Goal: Task Accomplishment & Management: Manage account settings

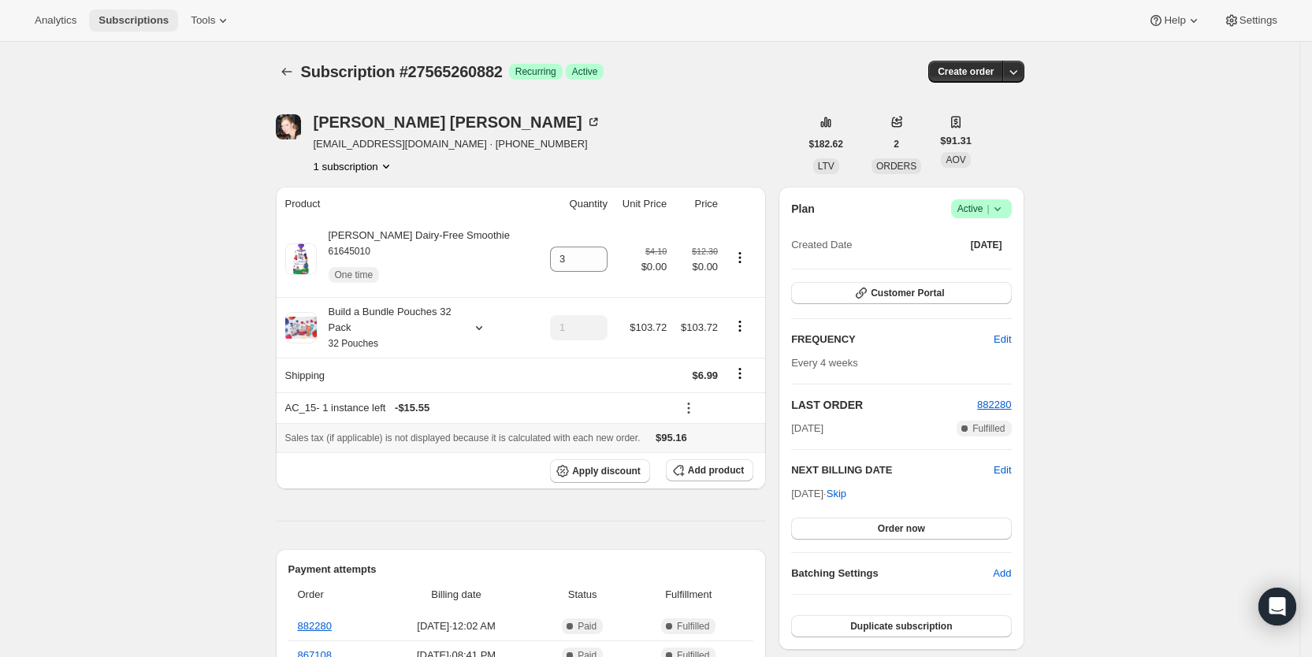
scroll to position [333, 0]
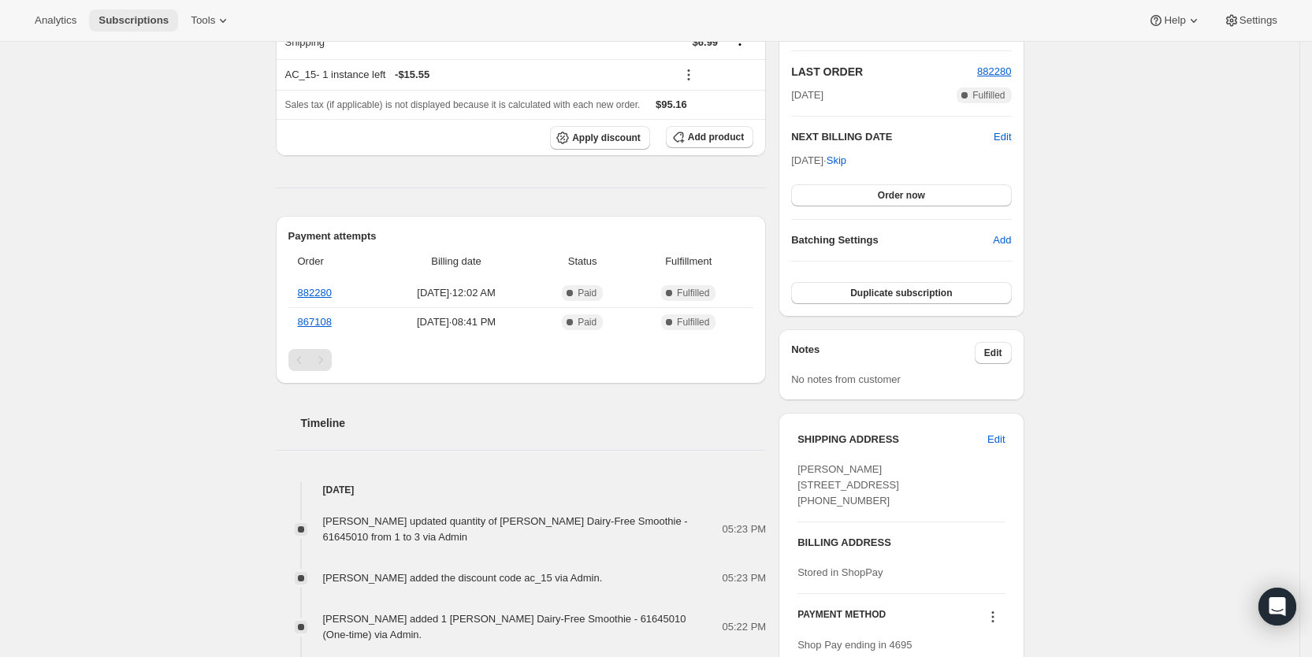
click at [143, 11] on button "Subscriptions" at bounding box center [133, 20] width 89 height 22
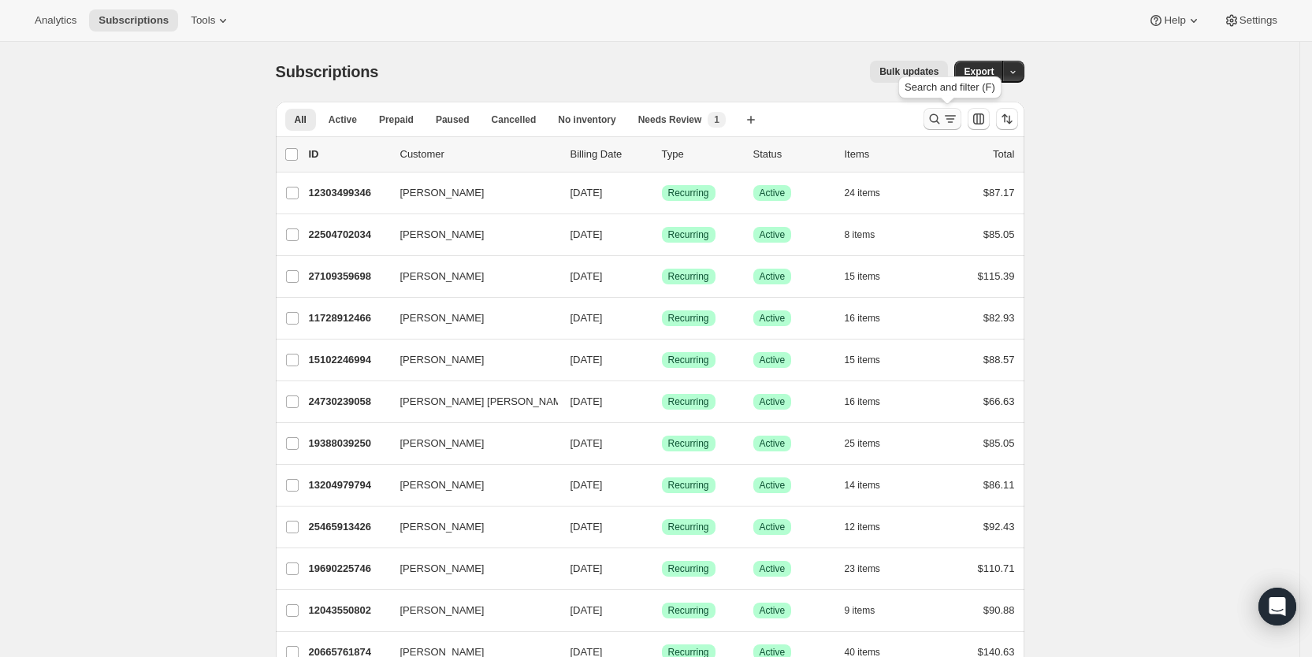
click at [938, 116] on icon "Search and filter results" at bounding box center [935, 119] width 16 height 16
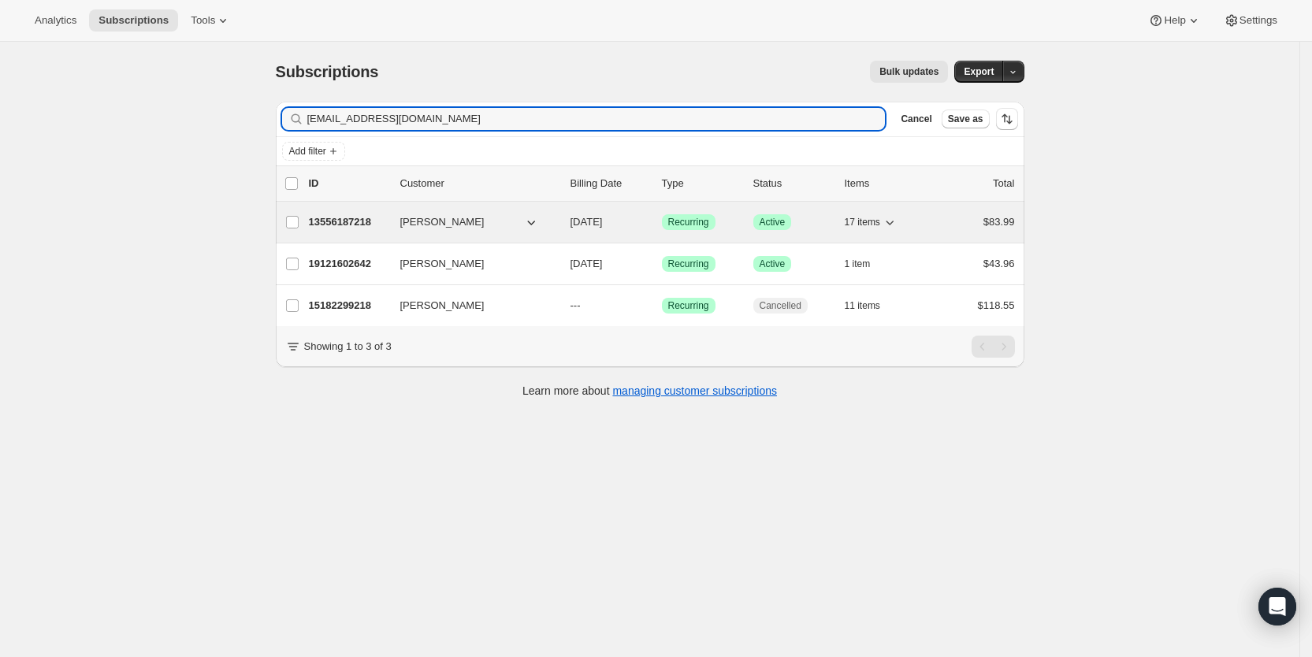
type input "[EMAIL_ADDRESS][DOMAIN_NAME]"
click at [601, 221] on span "[DATE]" at bounding box center [587, 222] width 32 height 12
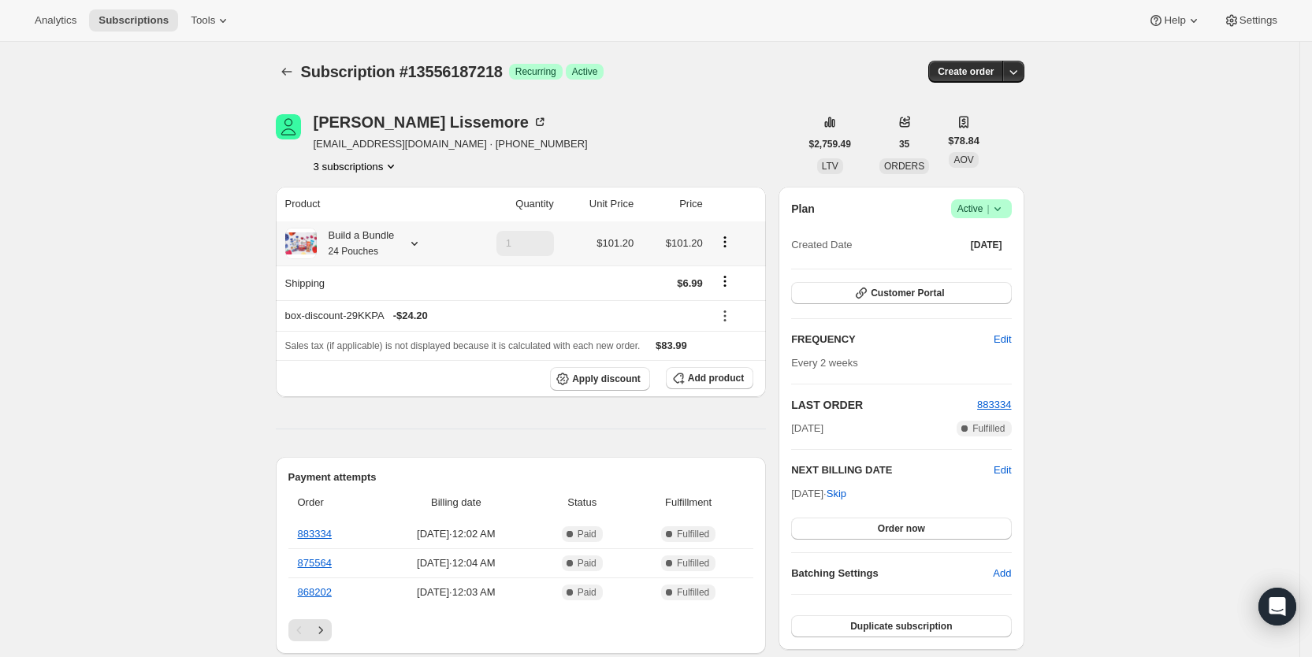
click at [414, 243] on icon at bounding box center [415, 244] width 16 height 16
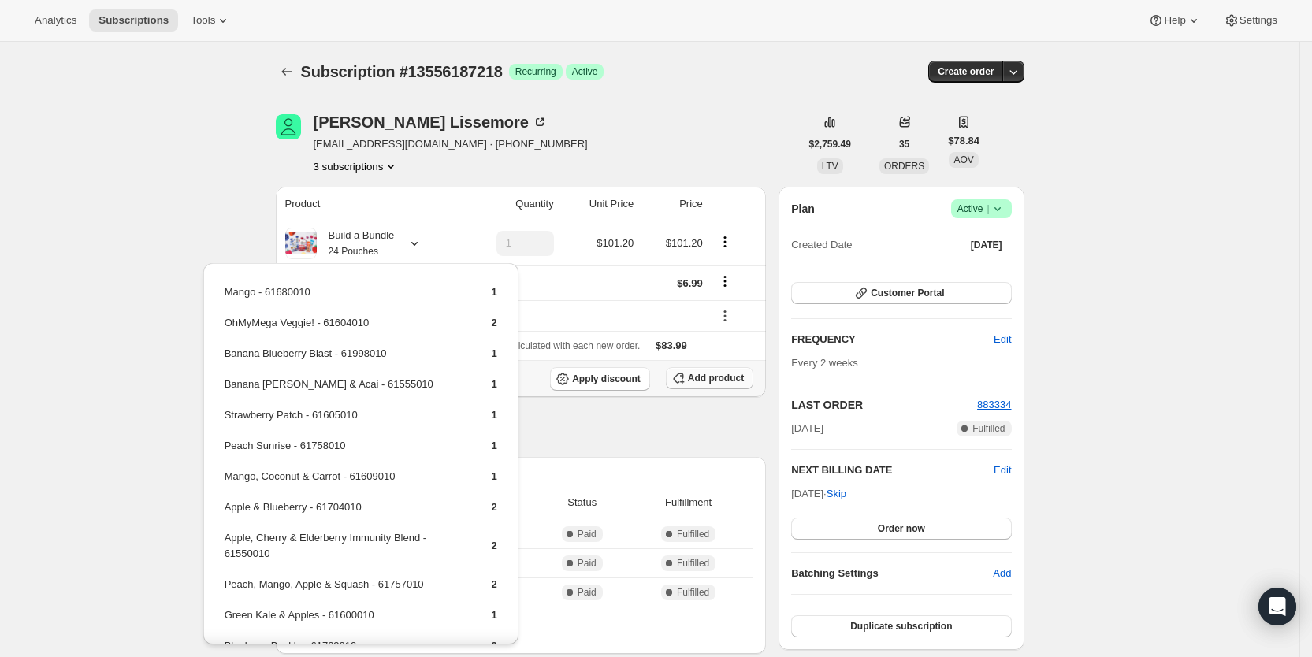
click at [725, 374] on span "Add product" at bounding box center [716, 378] width 56 height 13
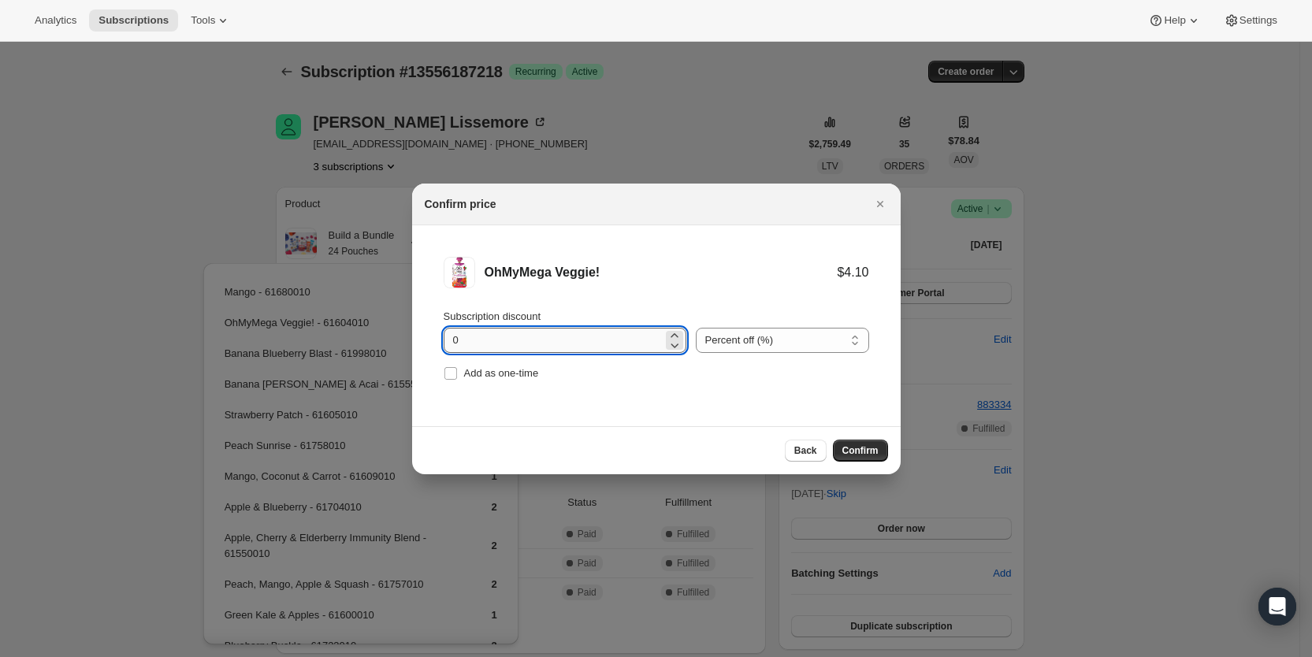
drag, startPoint x: 453, startPoint y: 346, endPoint x: 468, endPoint y: 346, distance: 15.0
click at [468, 346] on input "0" at bounding box center [553, 340] width 219 height 25
type input "100"
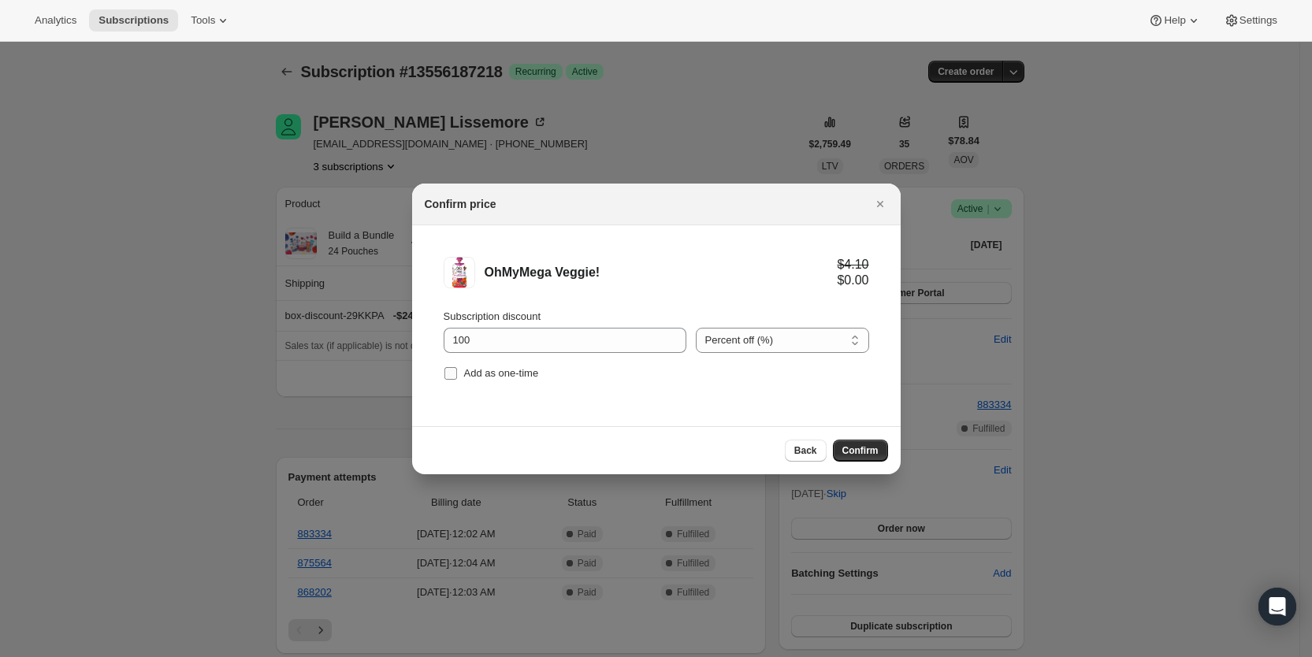
click at [451, 370] on input "Add as one-time" at bounding box center [450, 373] width 13 height 13
checkbox input "true"
click at [875, 453] on span "Confirm" at bounding box center [860, 450] width 36 height 13
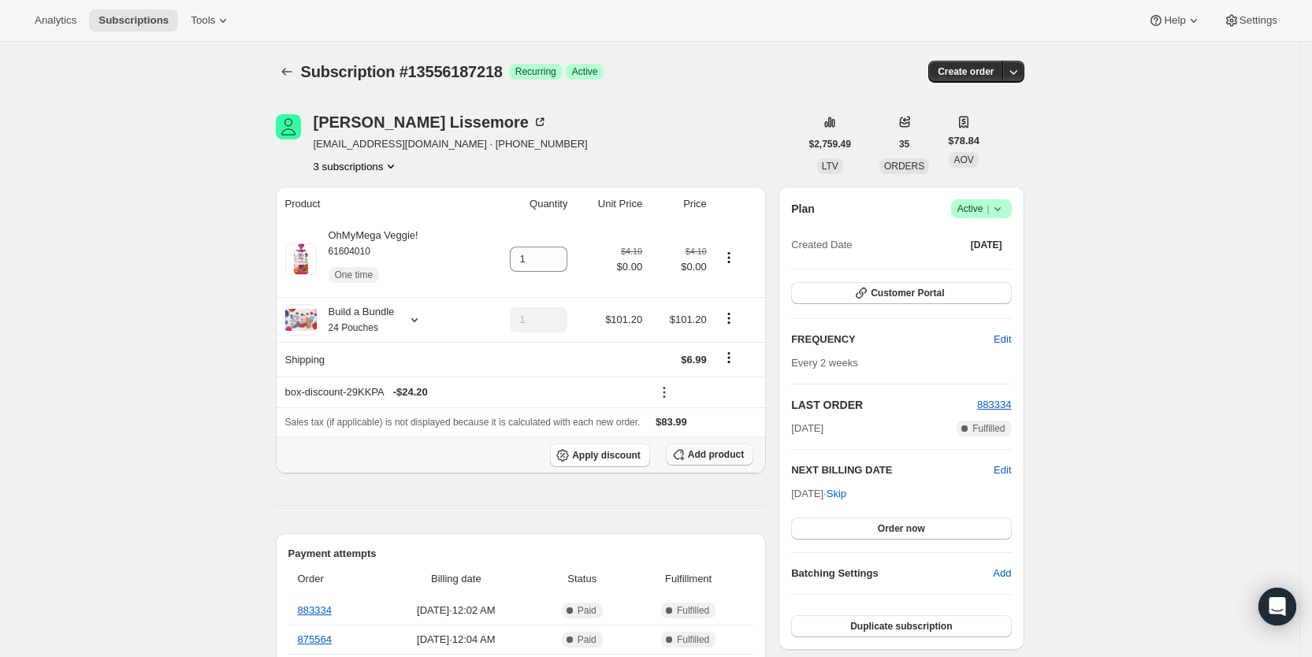
click at [733, 459] on span "Add product" at bounding box center [716, 454] width 56 height 13
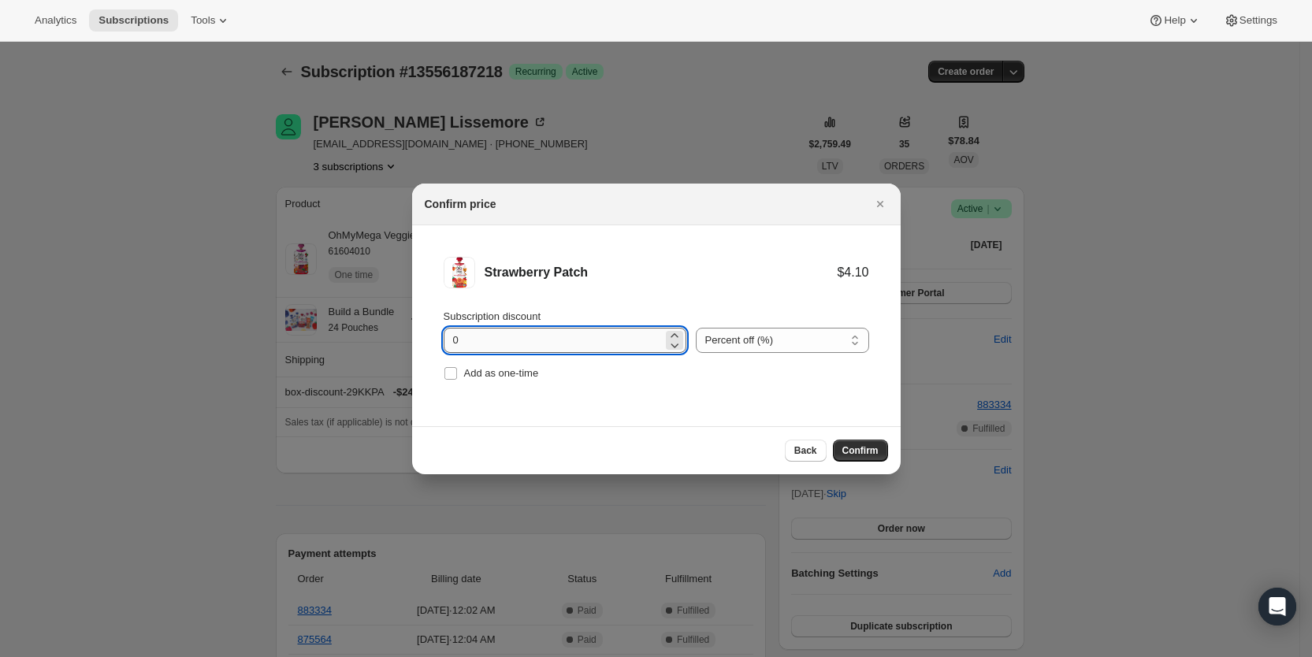
drag, startPoint x: 449, startPoint y: 350, endPoint x: 474, endPoint y: 344, distance: 25.2
click at [474, 344] on input "0" at bounding box center [553, 340] width 219 height 25
type input "100"
click at [455, 371] on input "Add as one-time" at bounding box center [450, 373] width 13 height 13
checkbox input "true"
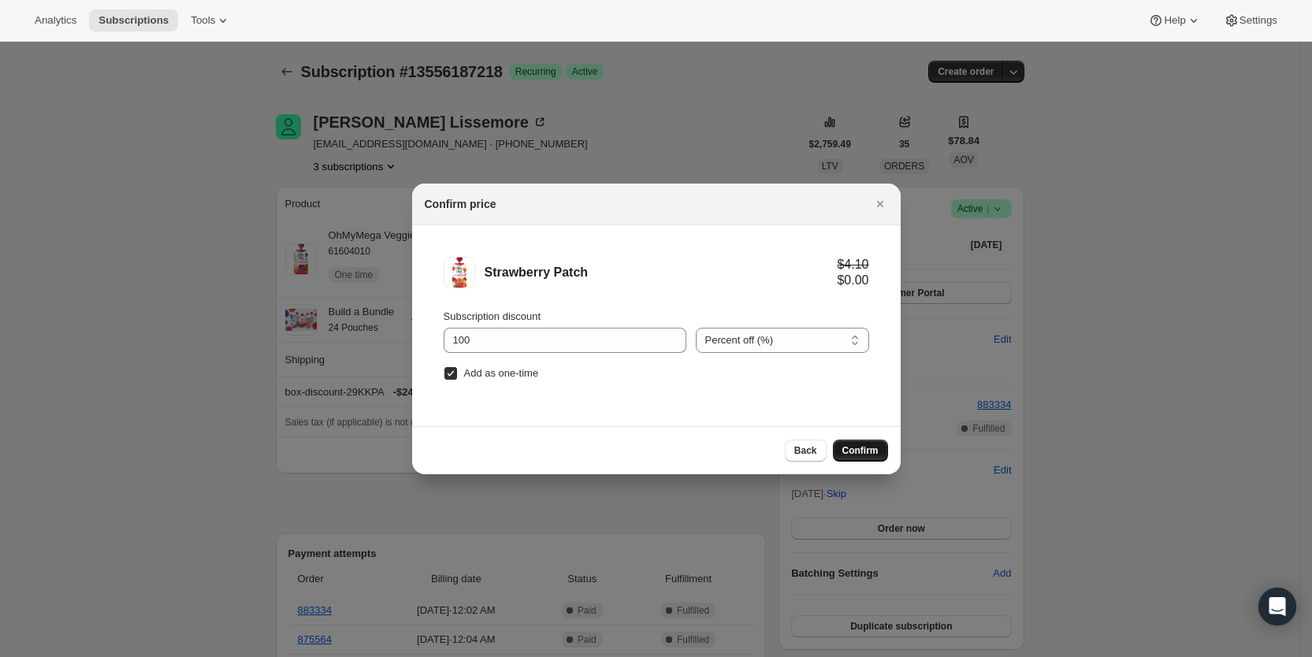
click at [847, 454] on span "Confirm" at bounding box center [860, 450] width 36 height 13
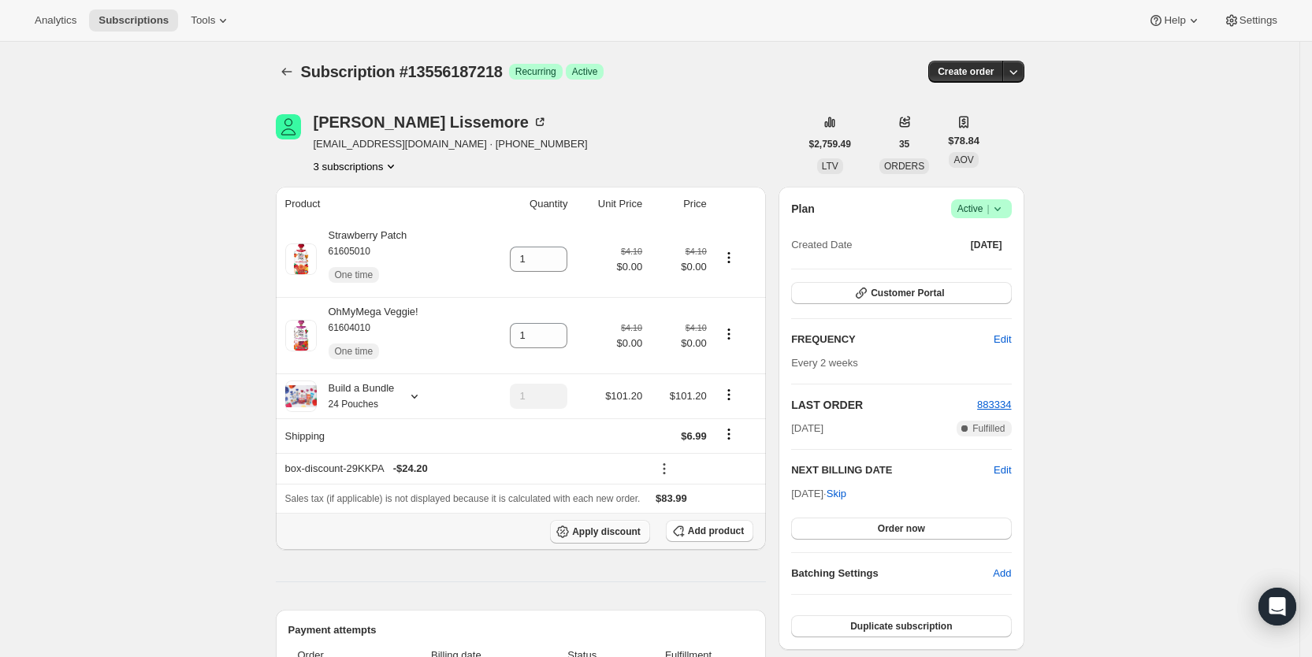
click at [641, 530] on span "Apply discount" at bounding box center [606, 532] width 69 height 13
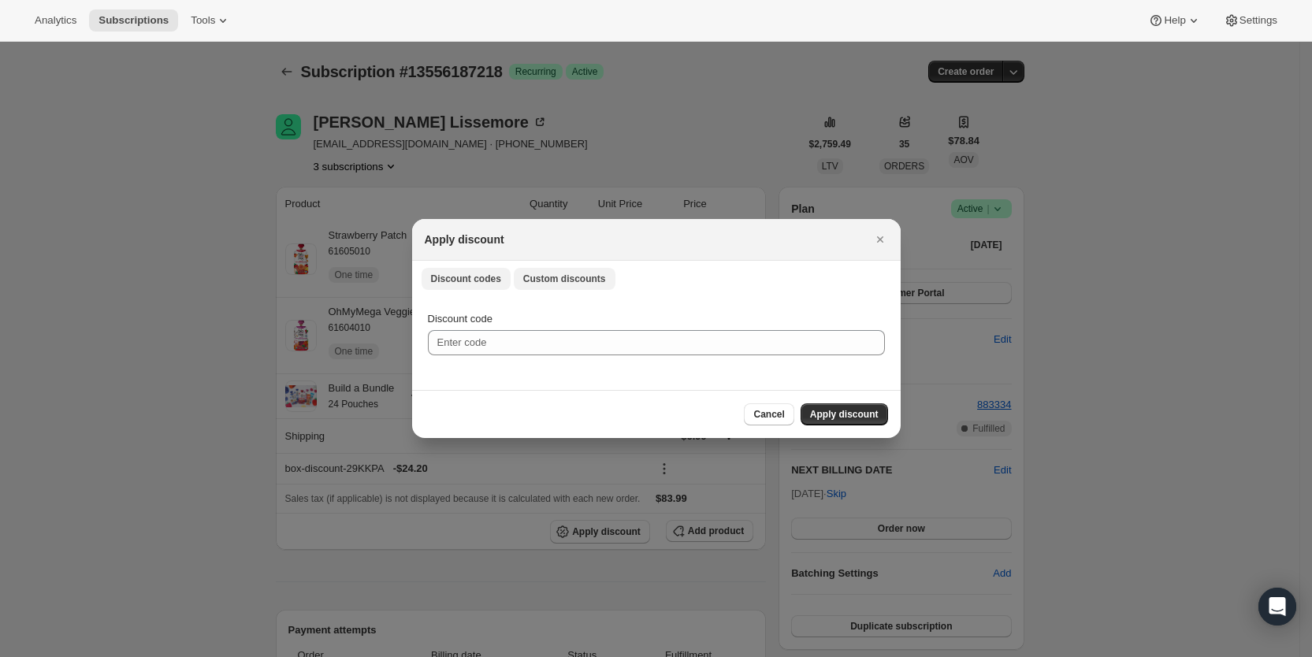
click at [553, 279] on span "Custom discounts" at bounding box center [564, 279] width 83 height 13
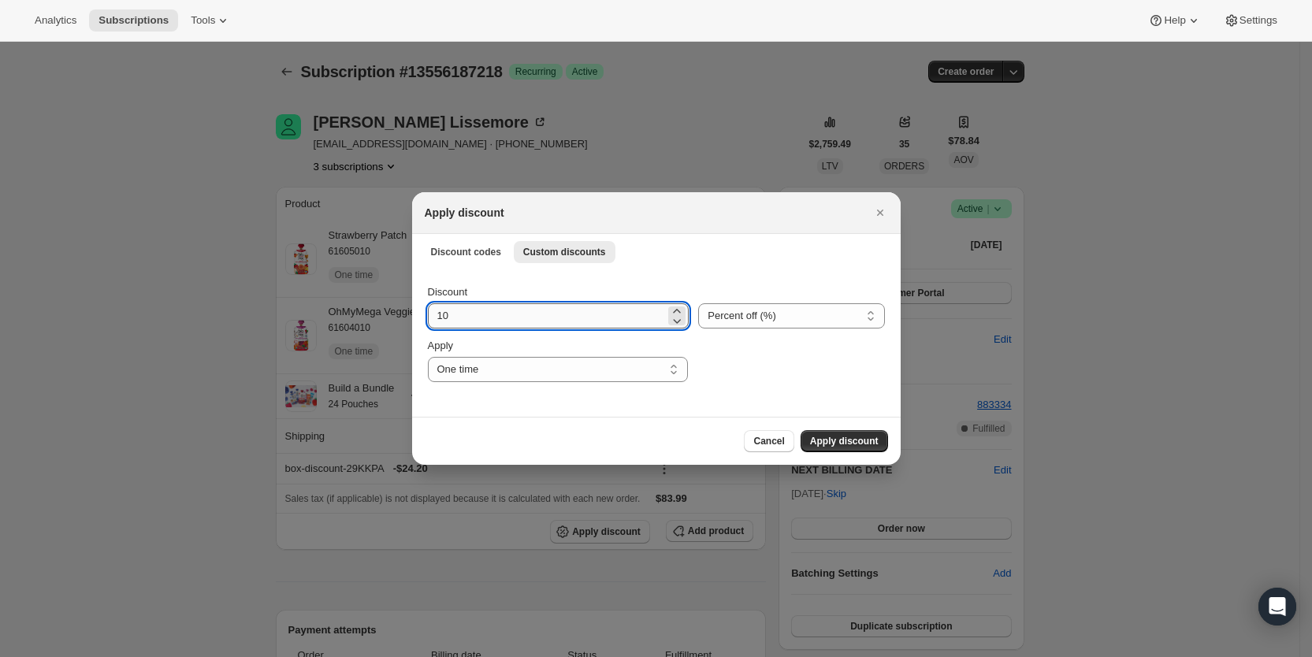
click at [496, 310] on input "10" at bounding box center [547, 315] width 238 height 25
drag, startPoint x: 496, startPoint y: 310, endPoint x: 418, endPoint y: 315, distance: 78.2
click at [418, 315] on div "Discount 10 Percent off (%) Amount off ($) Percent off (%) Apply One time Speci…" at bounding box center [656, 343] width 489 height 148
type input "25"
click at [492, 370] on select "One time Specify instances... Indefinitely" at bounding box center [558, 369] width 260 height 25
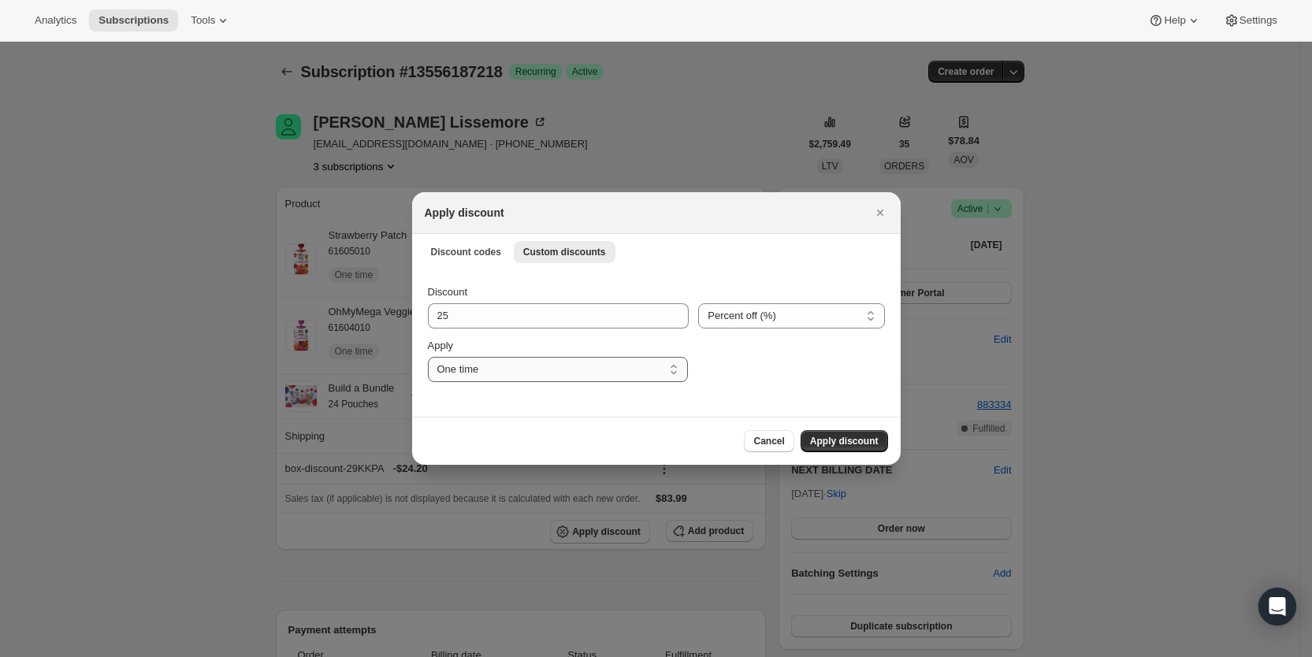
select select "specific"
click at [428, 357] on select "One time Specify instances... Indefinitely" at bounding box center [558, 369] width 260 height 25
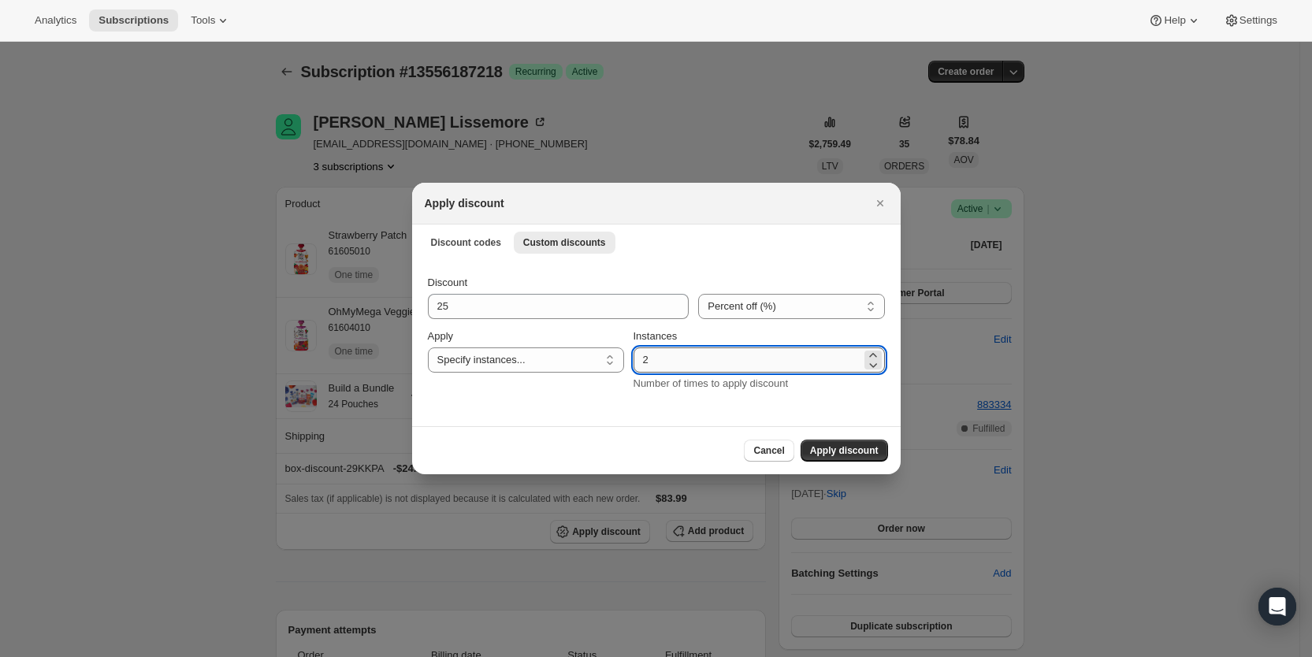
drag, startPoint x: 680, startPoint y: 359, endPoint x: 641, endPoint y: 360, distance: 39.4
click at [641, 360] on input "2" at bounding box center [748, 360] width 228 height 25
type input "3"
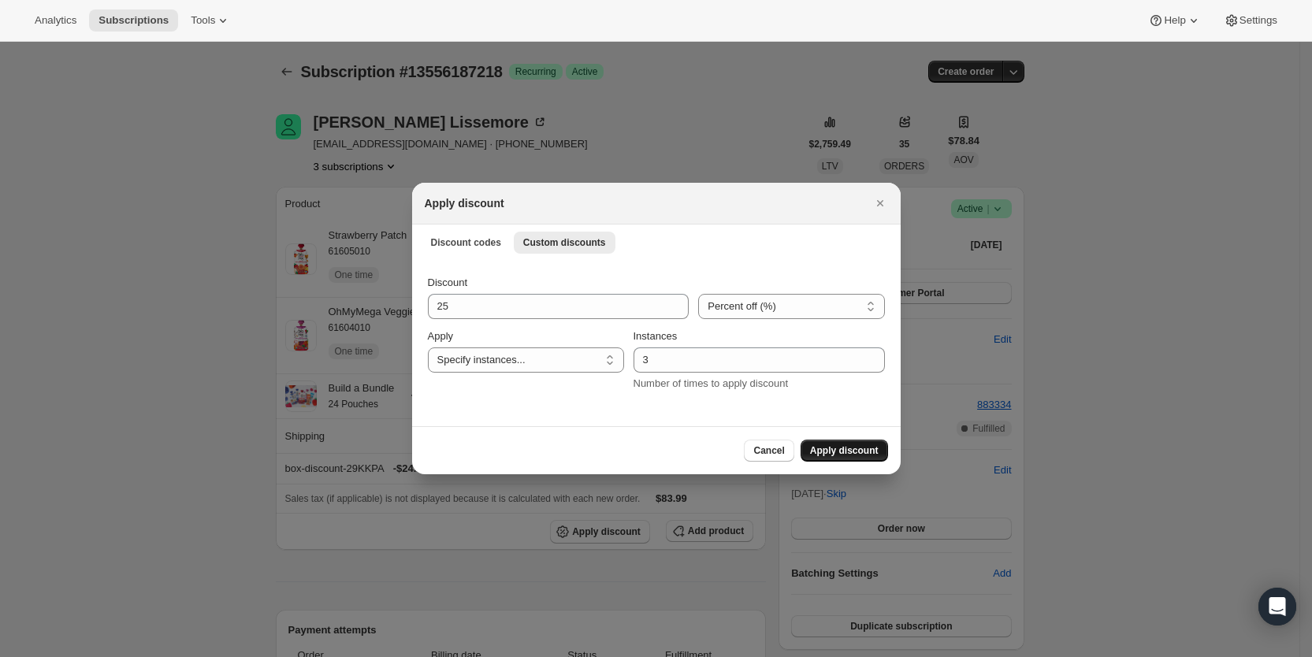
click at [839, 451] on span "Apply discount" at bounding box center [844, 450] width 69 height 13
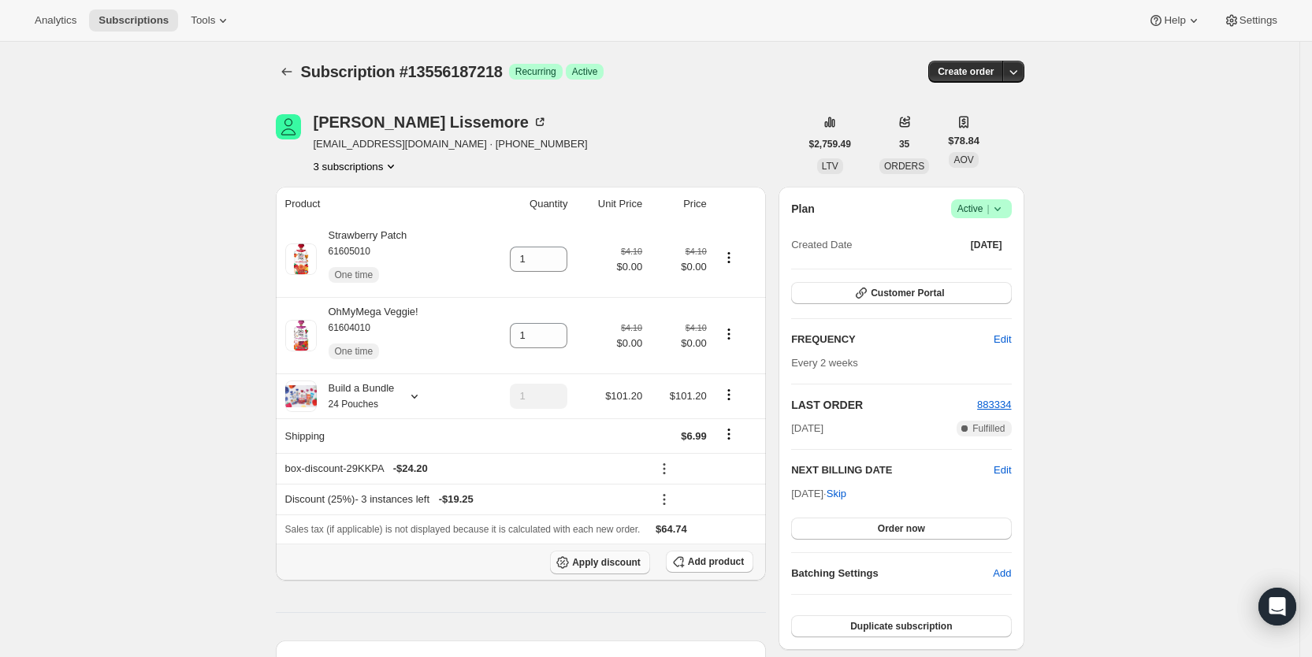
click at [595, 559] on span "Apply discount" at bounding box center [606, 562] width 69 height 13
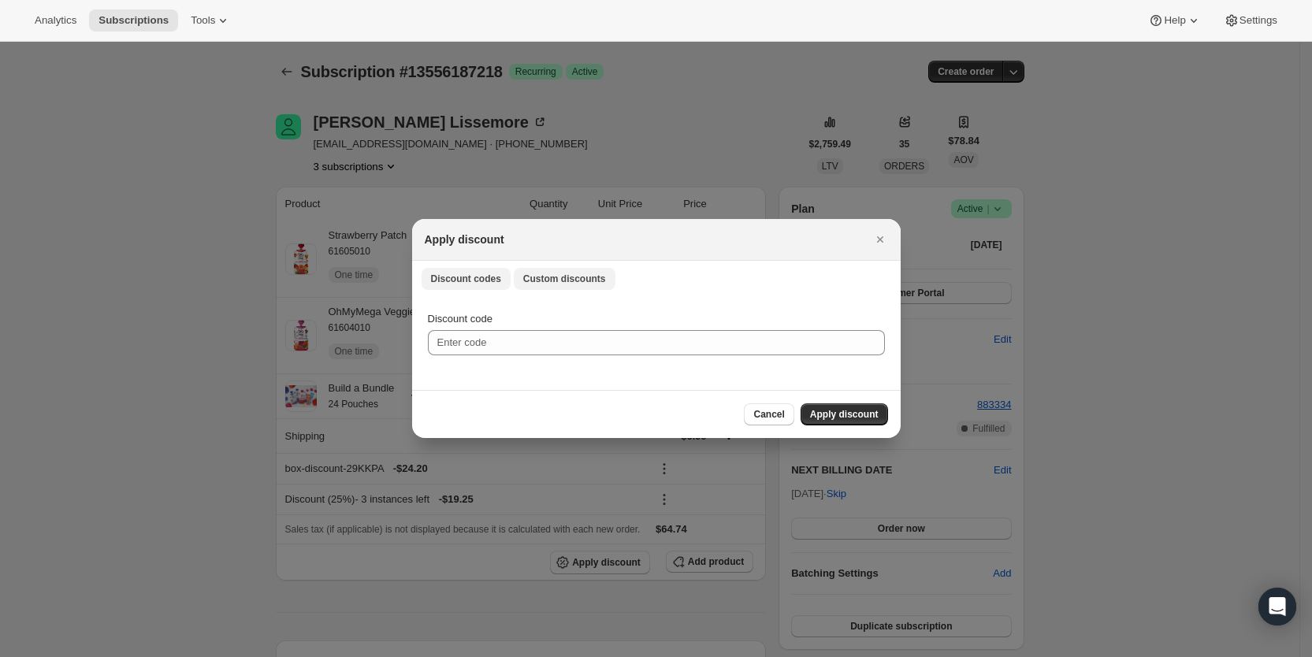
click at [561, 281] on span "Custom discounts" at bounding box center [564, 279] width 83 height 13
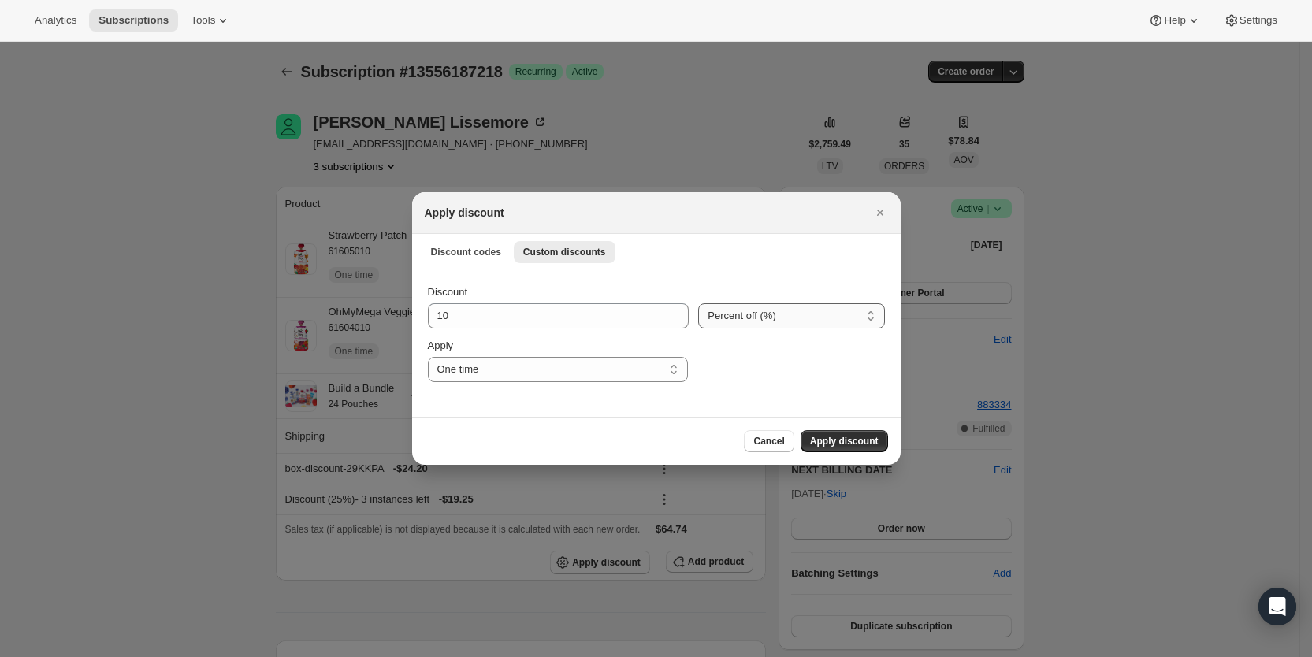
click at [805, 325] on select "Percent off (%) Amount off ($)" at bounding box center [791, 315] width 186 height 25
select select "fixed"
click at [698, 303] on select "Percent off (%) Amount off ($)" at bounding box center [791, 315] width 186 height 25
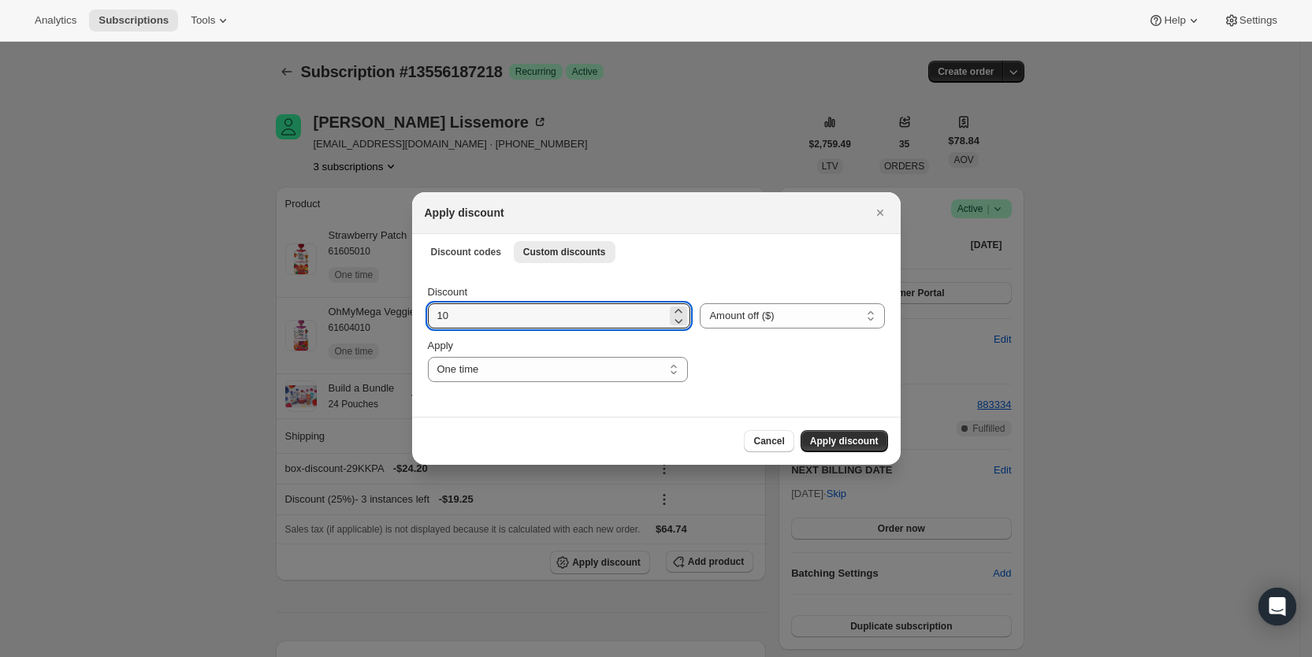
drag, startPoint x: 460, startPoint y: 314, endPoint x: 410, endPoint y: 314, distance: 50.4
type input "6.99"
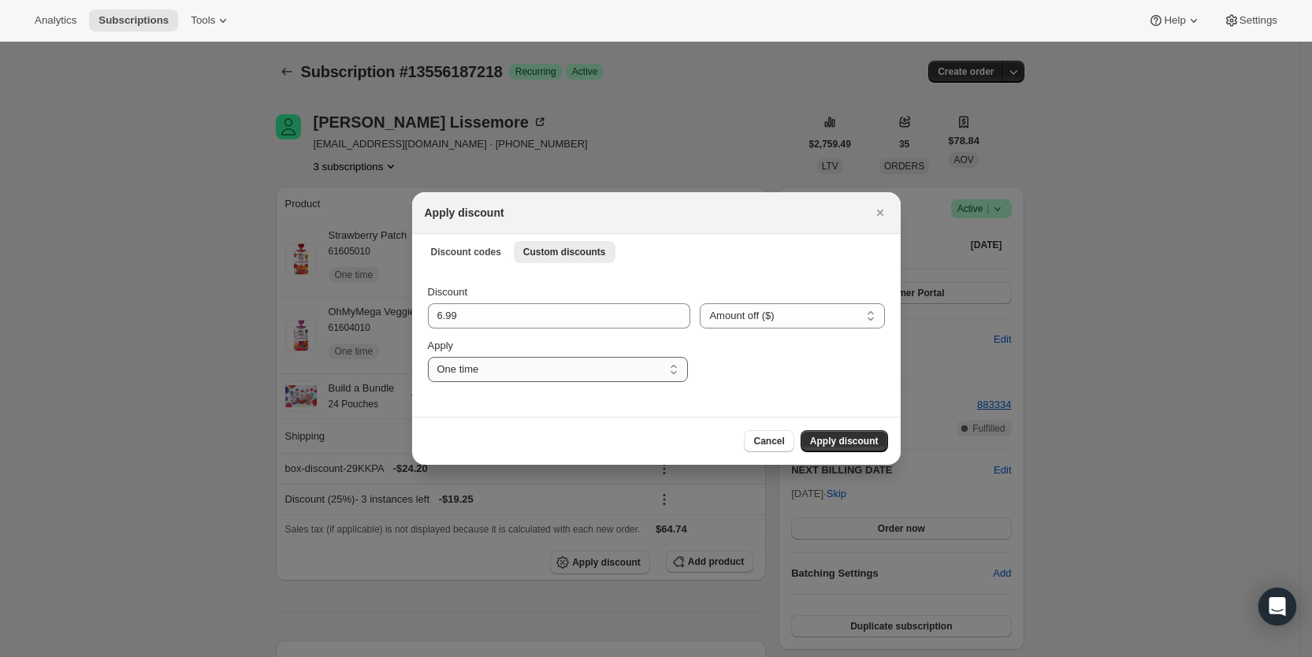
click at [481, 371] on select "One time Specify instances... Indefinitely" at bounding box center [558, 369] width 260 height 25
select select "specific"
click at [428, 357] on select "One time Specify instances... Indefinitely" at bounding box center [558, 369] width 260 height 25
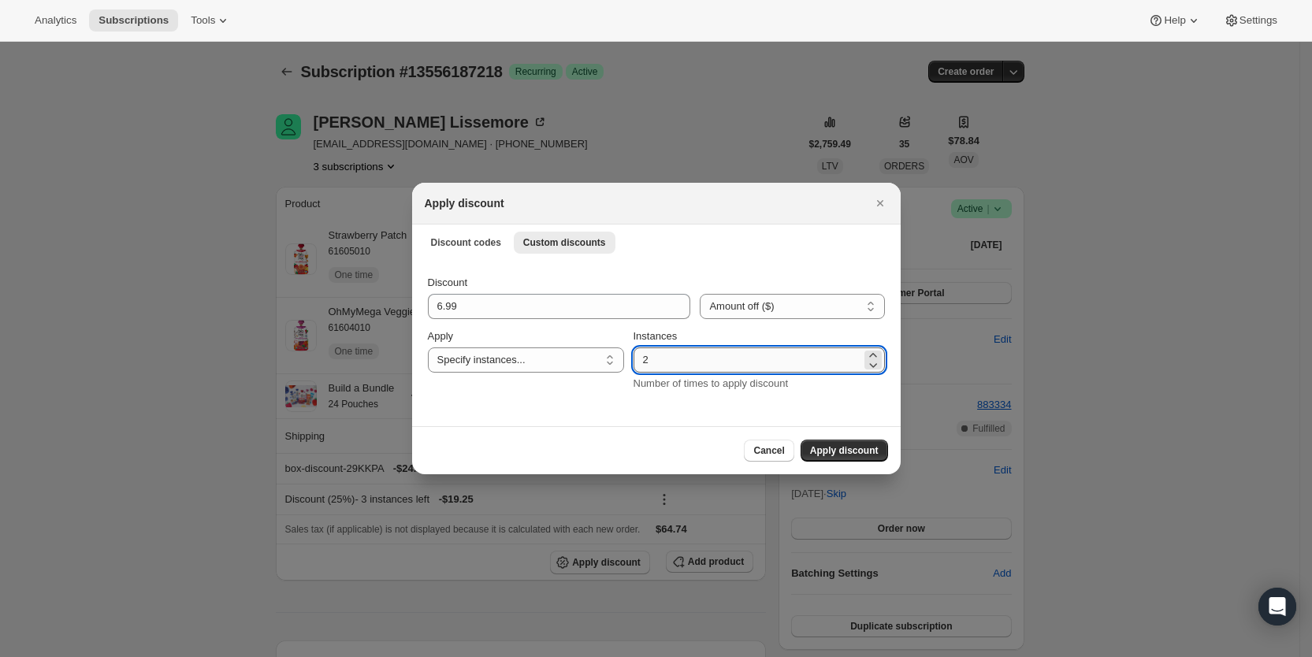
drag, startPoint x: 650, startPoint y: 365, endPoint x: 658, endPoint y: 359, distance: 9.6
click at [658, 359] on input "2" at bounding box center [748, 360] width 228 height 25
type input "3"
click at [850, 451] on span "Apply discount" at bounding box center [844, 450] width 69 height 13
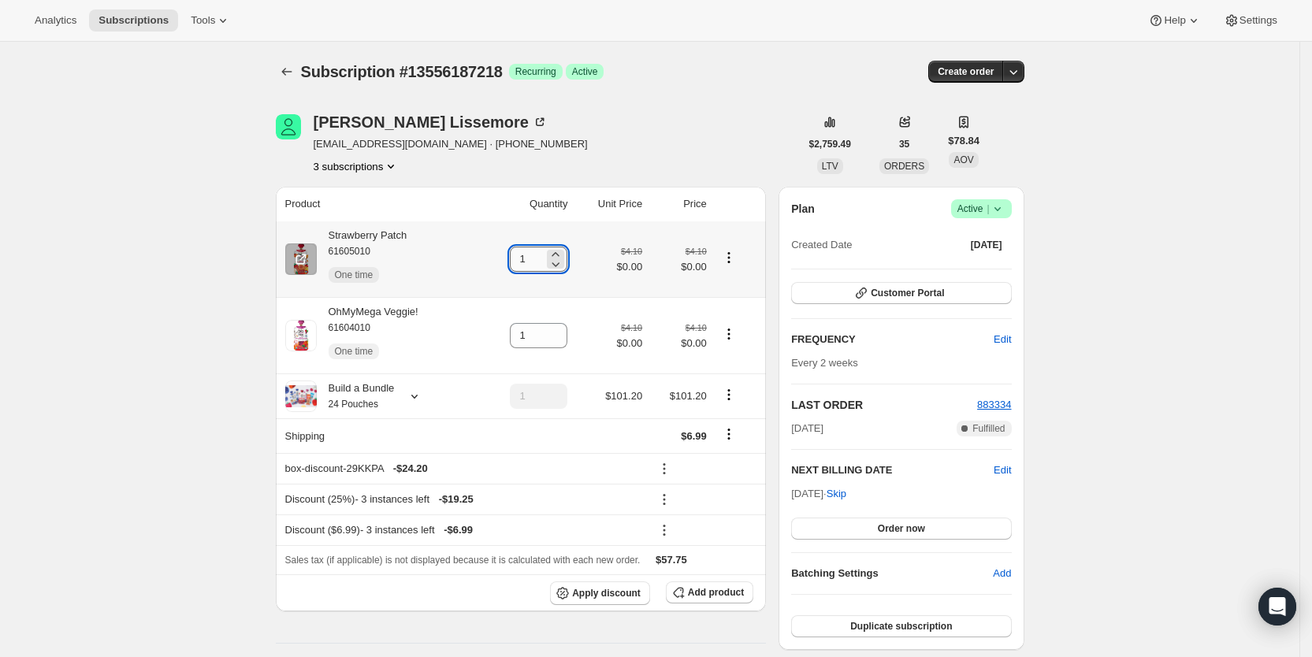
drag, startPoint x: 524, startPoint y: 261, endPoint x: 533, endPoint y: 256, distance: 10.6
click at [533, 256] on input "1" at bounding box center [527, 259] width 34 height 25
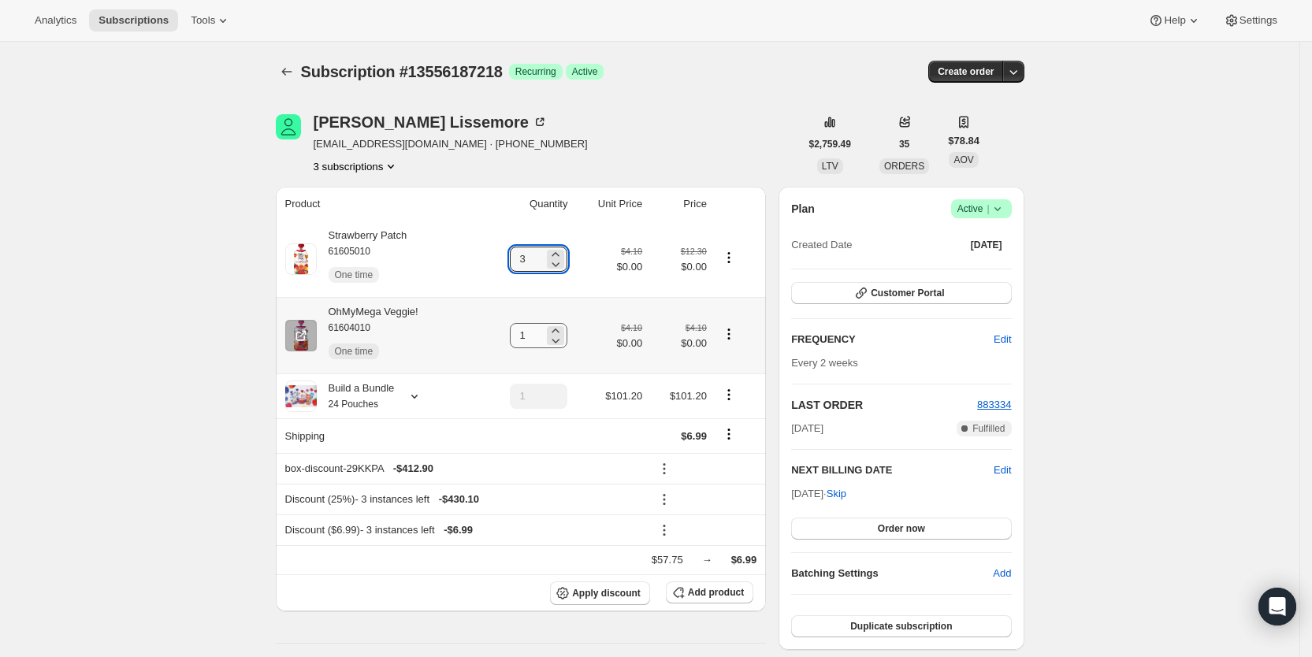
type input "3"
drag, startPoint x: 523, startPoint y: 335, endPoint x: 569, endPoint y: 307, distance: 53.4
click at [533, 334] on input "1" at bounding box center [527, 335] width 34 height 25
type input "3"
click at [675, 93] on div "Subscription #13556187218. This page is ready Subscription #13556187218 Success…" at bounding box center [650, 72] width 749 height 60
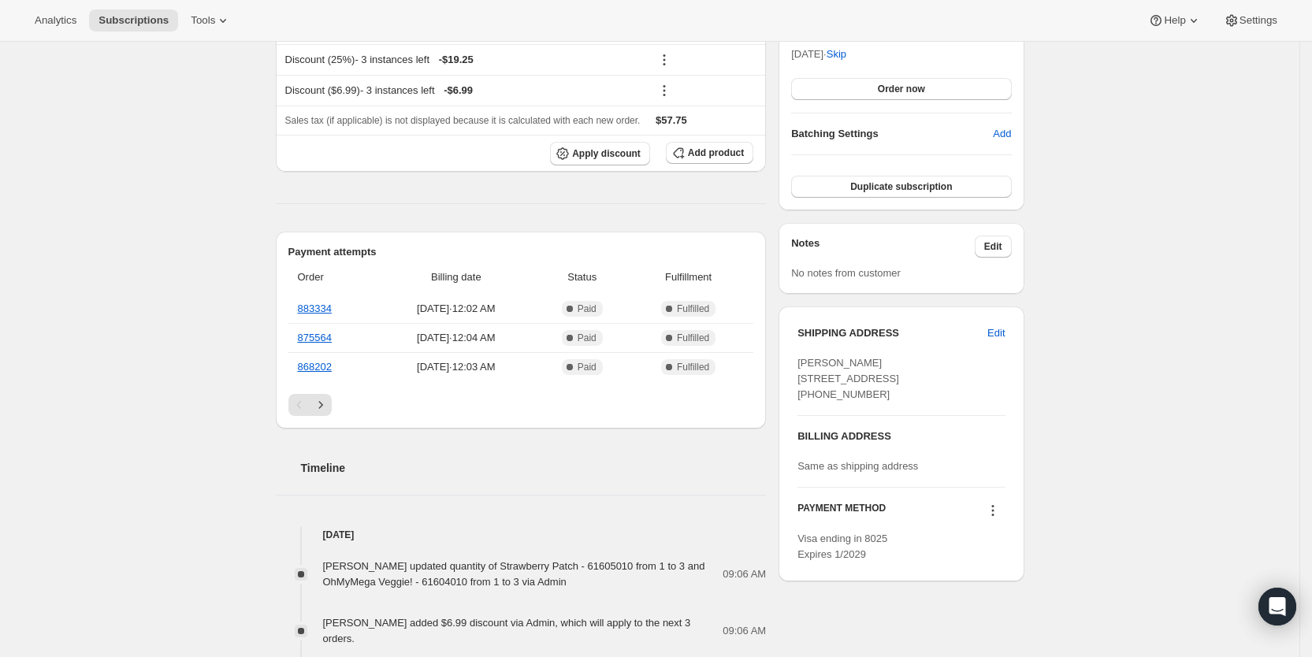
scroll to position [442, 0]
